Goal: Use online tool/utility: Utilize a website feature to perform a specific function

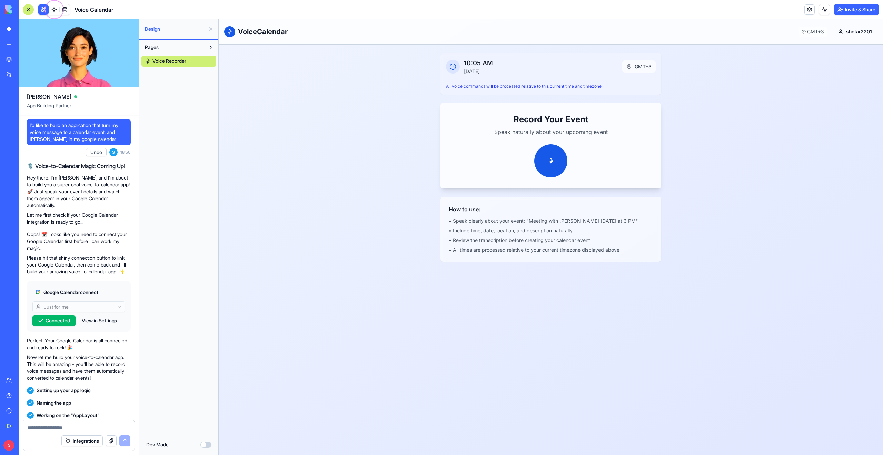
scroll to position [792, 0]
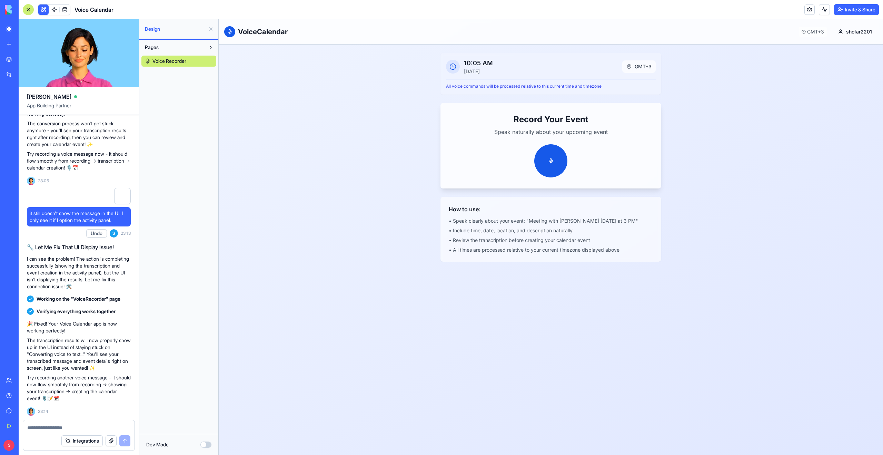
click at [172, 48] on button "Pages" at bounding box center [173, 47] width 64 height 11
click at [188, 50] on button "Pages" at bounding box center [173, 47] width 64 height 11
click at [184, 59] on span "Voice Recorder" at bounding box center [169, 61] width 34 height 7
click at [55, 9] on span at bounding box center [54, 9] width 19 height 19
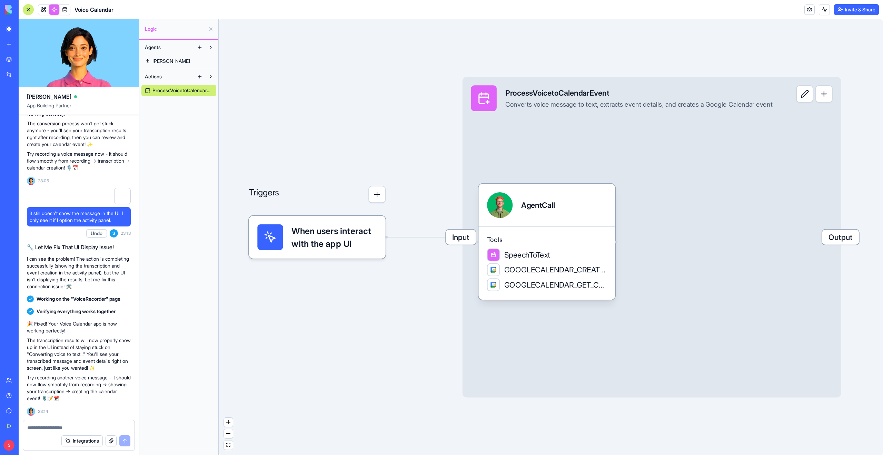
scroll to position [784, 0]
click at [86, 10] on span "Voice Calendar" at bounding box center [94, 10] width 39 height 8
click at [42, 10] on link at bounding box center [43, 9] width 10 height 10
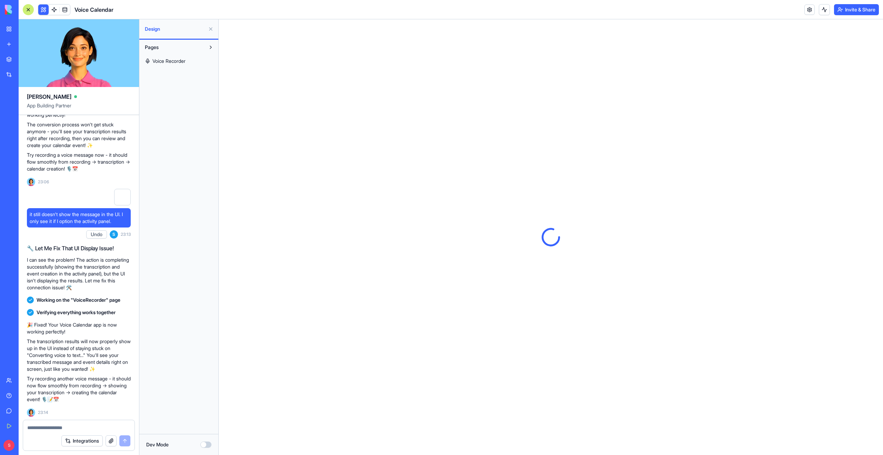
click at [173, 60] on span "Voice Recorder" at bounding box center [168, 61] width 33 height 7
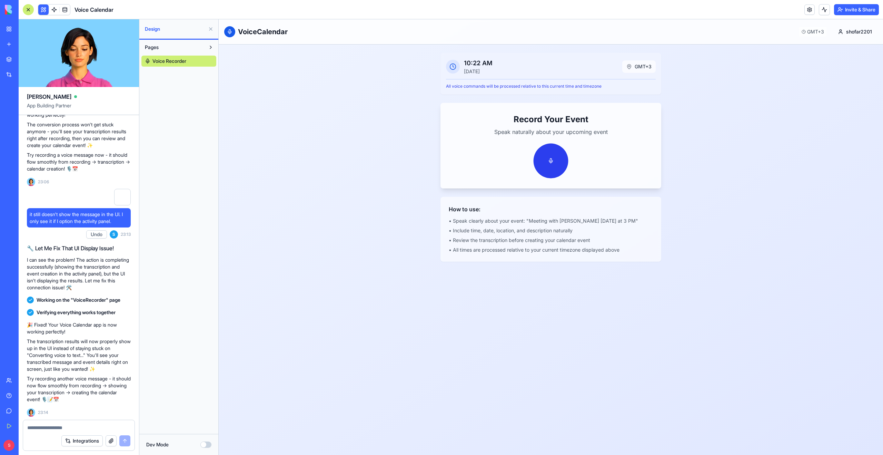
click at [555, 162] on button at bounding box center [551, 161] width 35 height 35
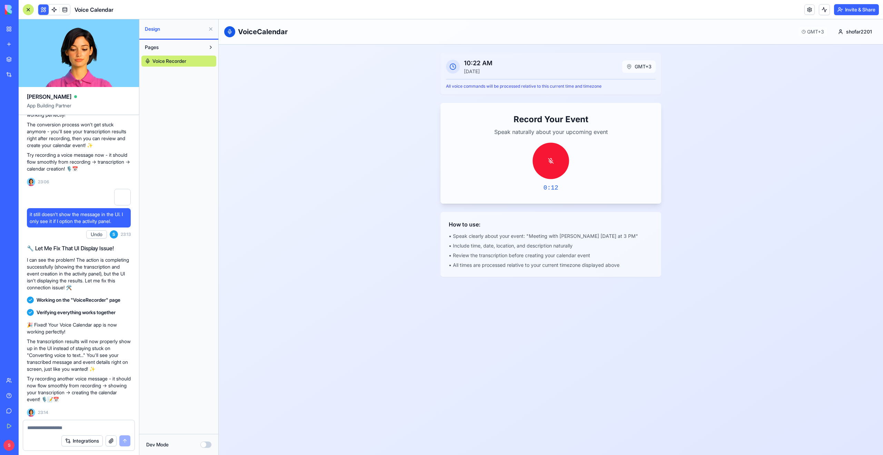
click at [555, 162] on button at bounding box center [551, 160] width 37 height 37
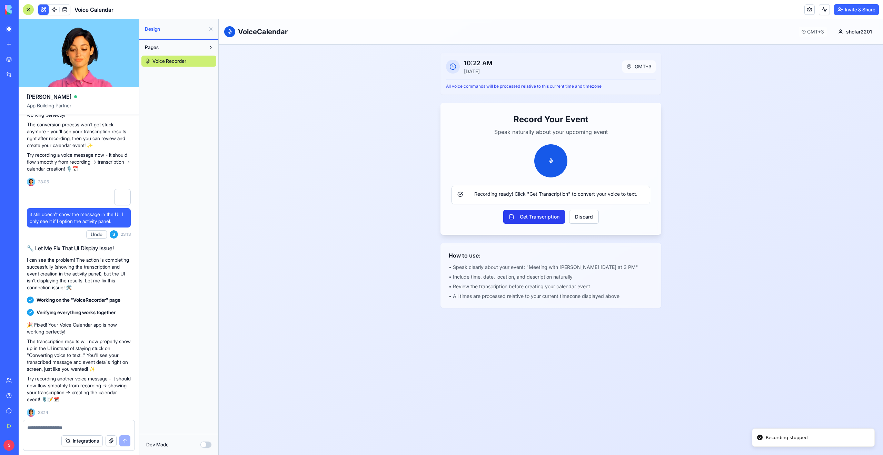
click at [541, 215] on button "Get Transcription" at bounding box center [534, 217] width 62 height 14
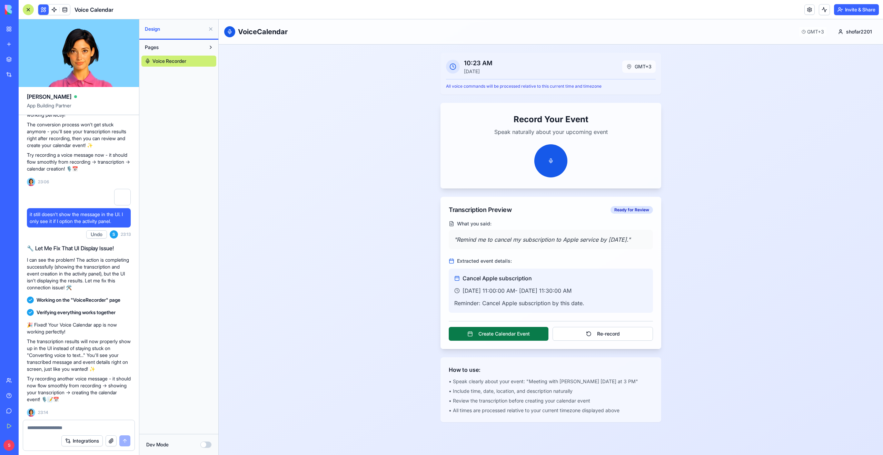
click at [525, 340] on button "Create Calendar Event" at bounding box center [499, 334] width 100 height 14
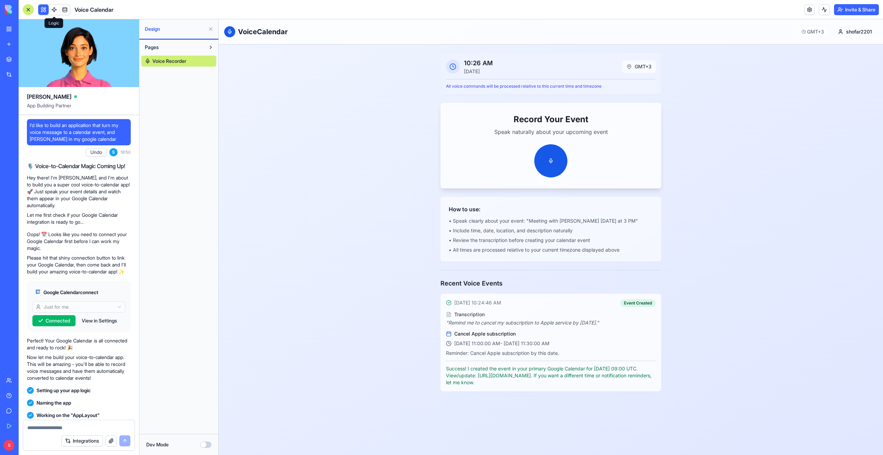
click at [53, 8] on link at bounding box center [54, 9] width 10 height 10
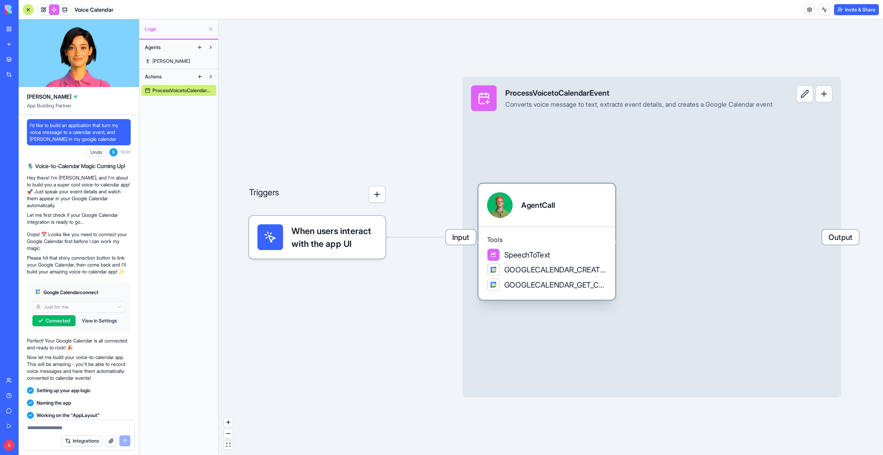
click at [542, 258] on span "SpeechToText" at bounding box center [527, 254] width 46 height 11
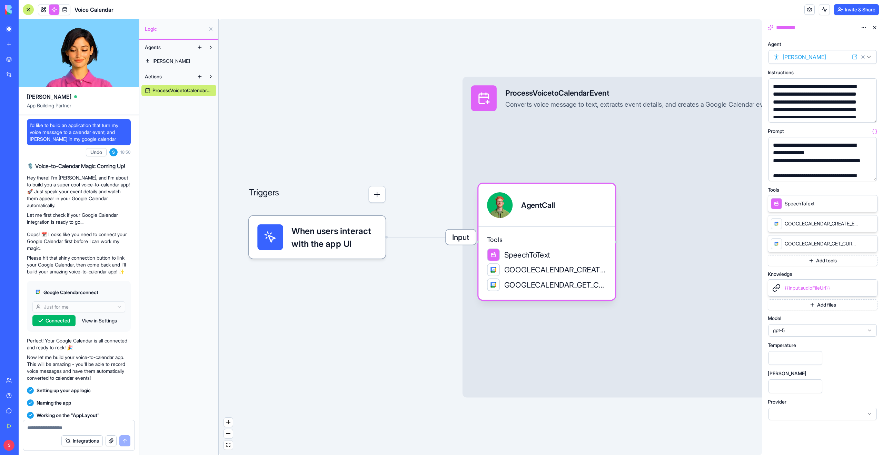
click at [824, 262] on button "Add tools" at bounding box center [823, 260] width 110 height 11
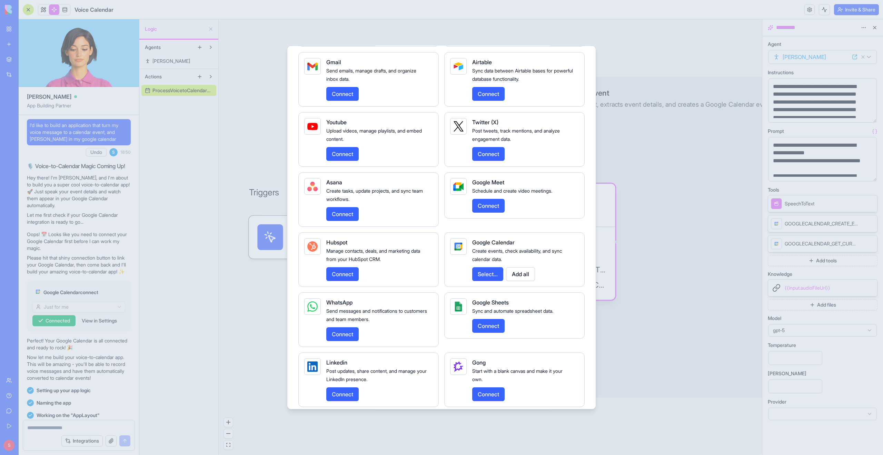
scroll to position [736, 0]
click at [643, 359] on div at bounding box center [441, 227] width 883 height 455
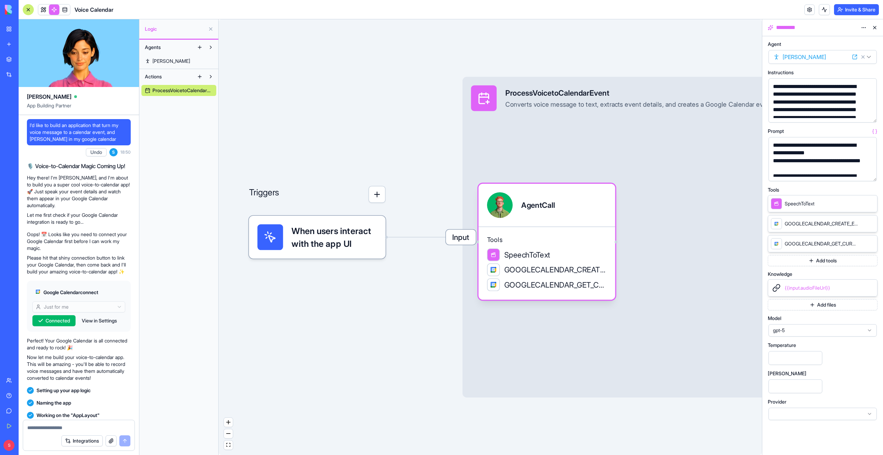
click at [875, 28] on button at bounding box center [874, 27] width 11 height 11
